Goal: Find specific fact: Find contact information

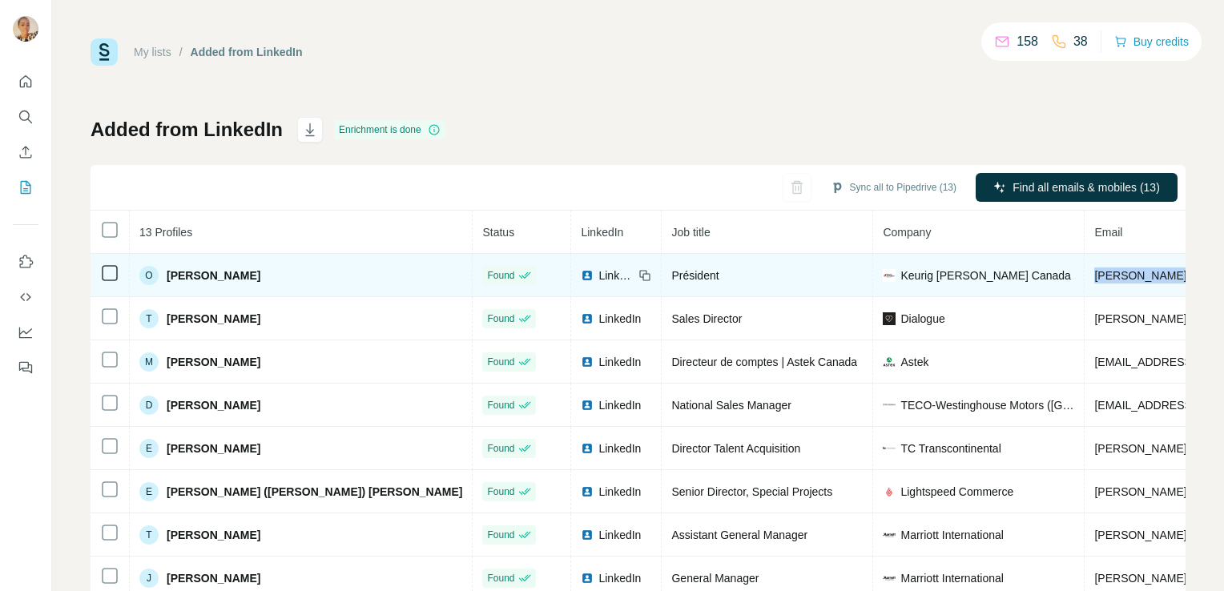
drag, startPoint x: 1048, startPoint y: 276, endPoint x: 919, endPoint y: 272, distance: 129.0
copy span "olivier.lemire@kdrp.com"
